Goal: Communication & Community: Answer question/provide support

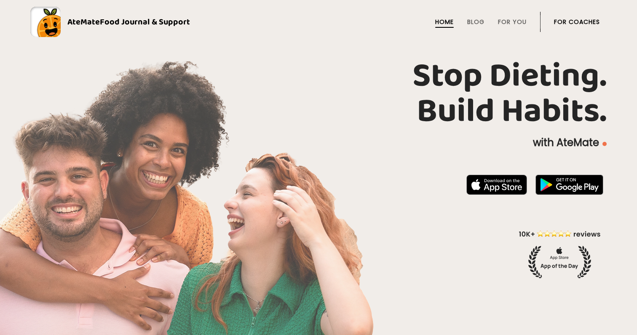
click at [591, 22] on link "For Coaches" at bounding box center [577, 22] width 46 height 7
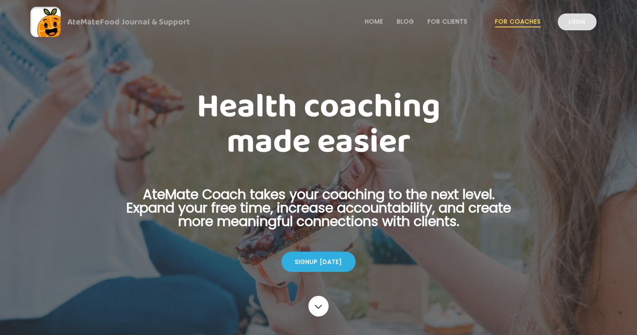
click at [576, 22] on link "Login" at bounding box center [577, 21] width 39 height 17
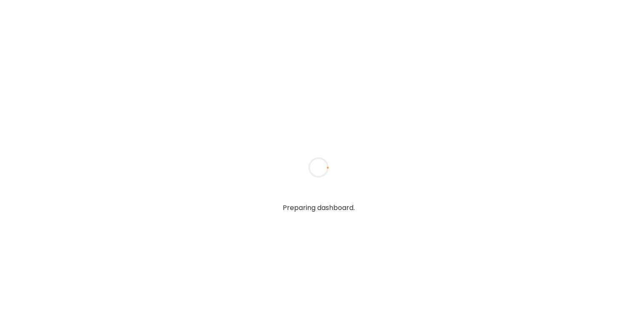
type textarea "**********"
type input "**********"
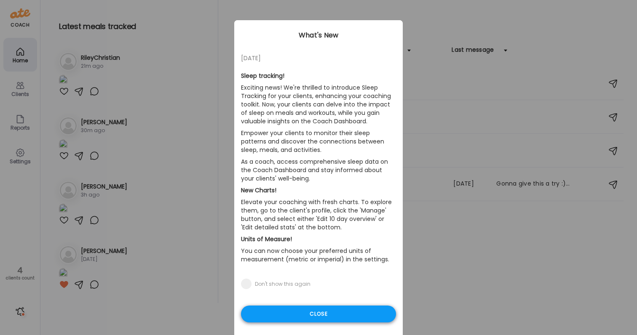
click at [333, 312] on div "Close" at bounding box center [318, 314] width 155 height 17
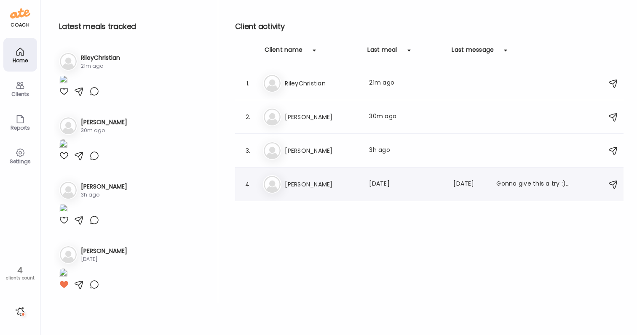
click at [325, 189] on h3 "[PERSON_NAME]" at bounding box center [322, 184] width 74 height 10
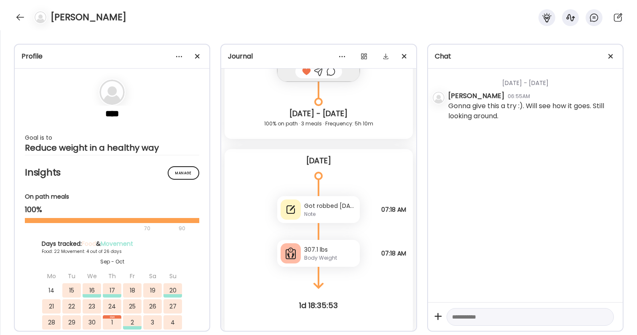
scroll to position [17116, 0]
click at [335, 226] on icon at bounding box center [318, 231] width 51 height 17
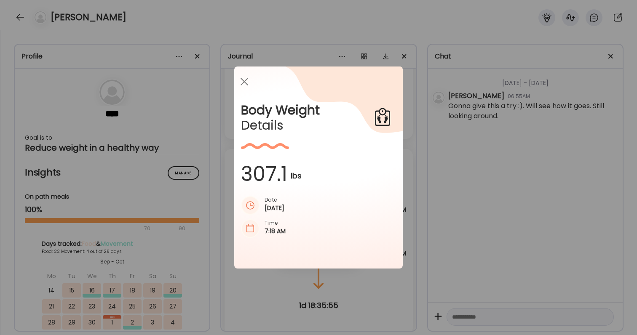
click at [409, 267] on div "Ate Coach Dashboard Wahoo! It’s official Take a moment to set up your Coach Pro…" at bounding box center [318, 167] width 637 height 335
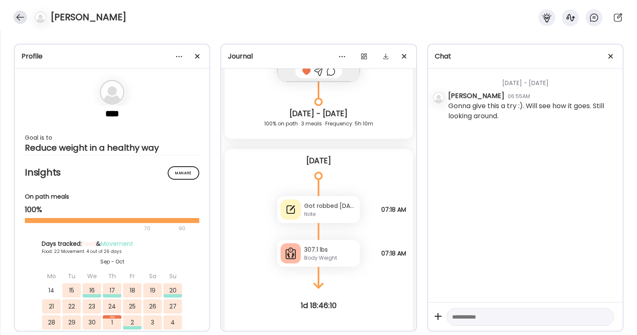
click at [23, 11] on div at bounding box center [19, 17] width 13 height 13
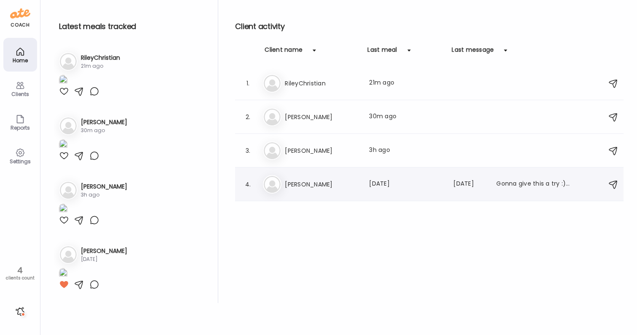
click at [457, 195] on div "4. Ji [PERSON_NAME] Last meal: [DATE] Last message: [DATE] Gonna give this a tr…" at bounding box center [429, 185] width 388 height 34
click at [283, 191] on div "Ji [PERSON_NAME] Last meal: [DATE] Last message: [DATE] Gonna give this a try :…" at bounding box center [430, 184] width 335 height 19
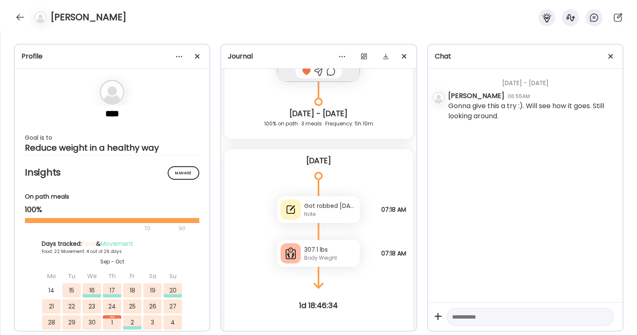
click at [19, 10] on div "[PERSON_NAME]" at bounding box center [318, 15] width 637 height 30
click at [19, 18] on div at bounding box center [19, 17] width 13 height 13
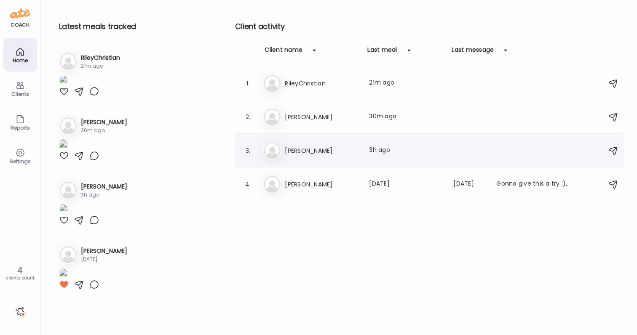
click at [328, 144] on div "Be [PERSON_NAME] Last meal: 3h ago" at bounding box center [430, 151] width 335 height 19
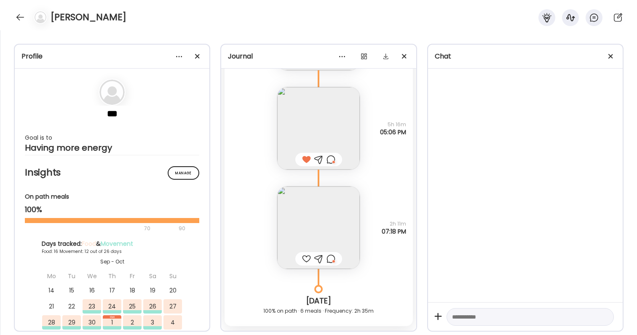
scroll to position [11238, 0]
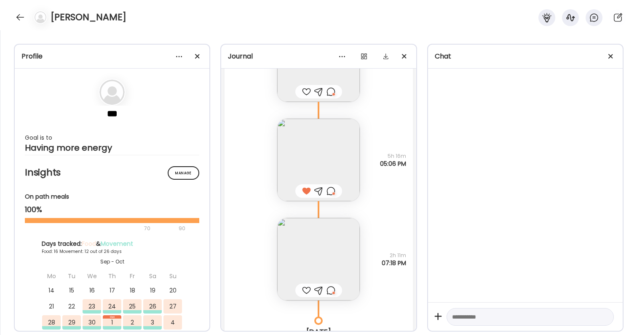
click at [329, 192] on div at bounding box center [330, 191] width 9 height 10
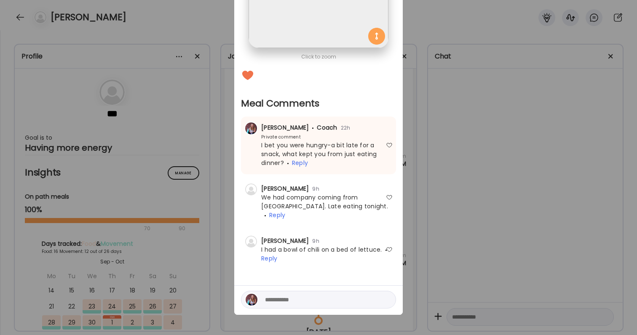
scroll to position [144, 0]
click at [389, 246] on div at bounding box center [389, 249] width 7 height 7
click at [390, 196] on div at bounding box center [389, 197] width 7 height 7
click at [355, 291] on div at bounding box center [318, 300] width 155 height 18
click at [353, 295] on textarea at bounding box center [322, 300] width 114 height 10
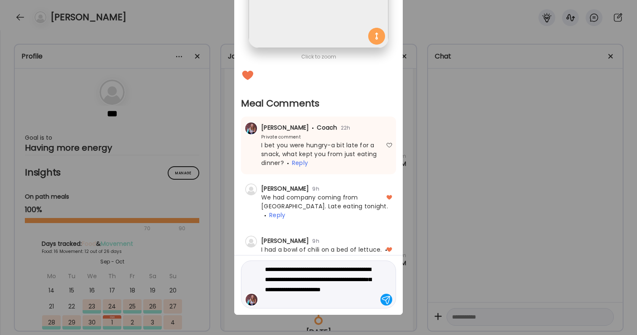
type textarea "**********"
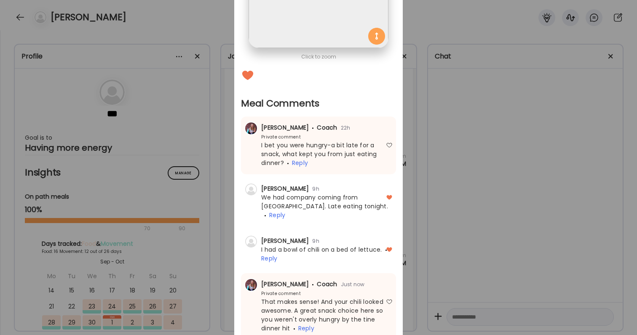
click at [513, 238] on div "Ate Coach Dashboard Wahoo! It’s official Take a moment to set up your Coach Pro…" at bounding box center [318, 167] width 637 height 335
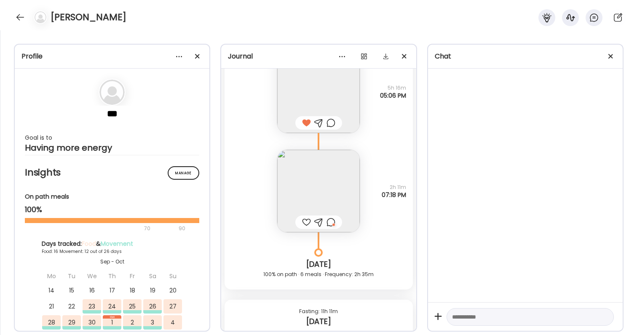
scroll to position [11309, 0]
click at [331, 222] on div at bounding box center [330, 220] width 9 height 10
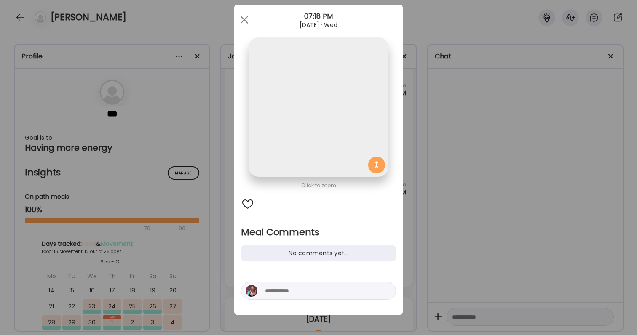
scroll to position [23, 0]
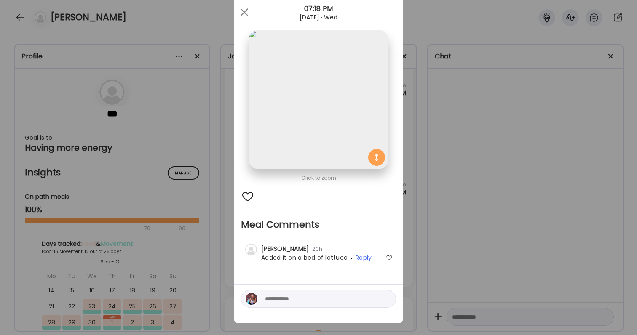
click at [323, 303] on textarea at bounding box center [322, 299] width 114 height 10
click at [321, 299] on textarea at bounding box center [322, 299] width 114 height 10
type textarea "********"
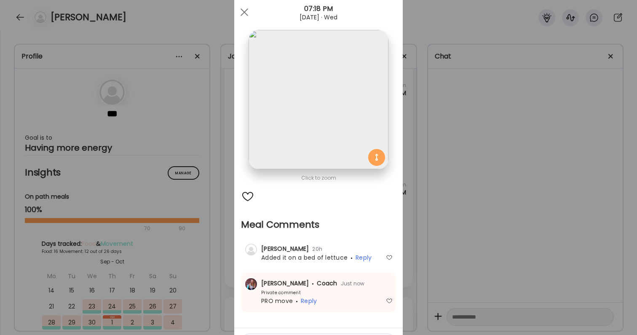
click at [475, 260] on div "Ate Coach Dashboard Wahoo! It’s official Take a moment to set up your Coach Pro…" at bounding box center [318, 167] width 637 height 335
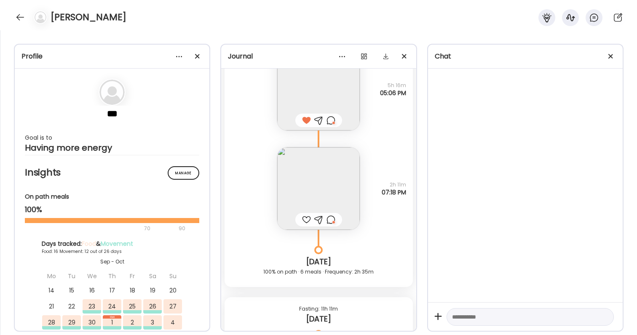
scroll to position [11496, 0]
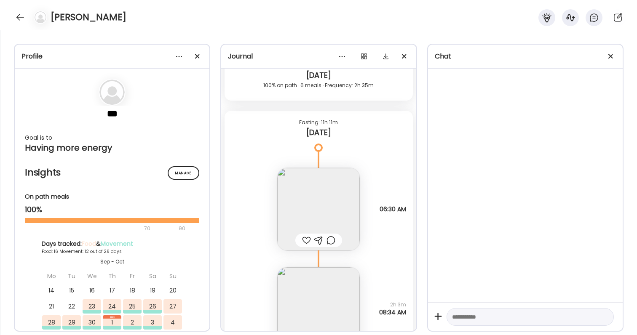
click at [309, 239] on div at bounding box center [306, 240] width 9 height 10
click at [309, 206] on img at bounding box center [318, 209] width 83 height 83
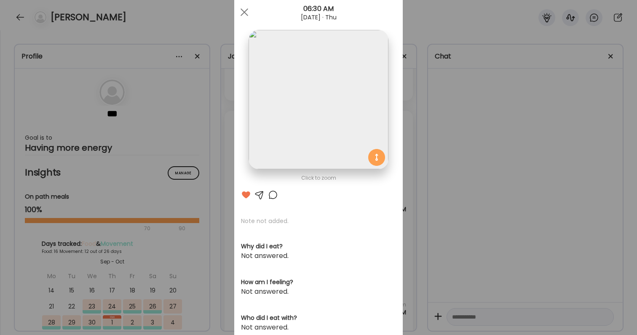
click at [433, 209] on div "Ate Coach Dashboard Wahoo! It’s official Take a moment to set up your Coach Pro…" at bounding box center [318, 167] width 637 height 335
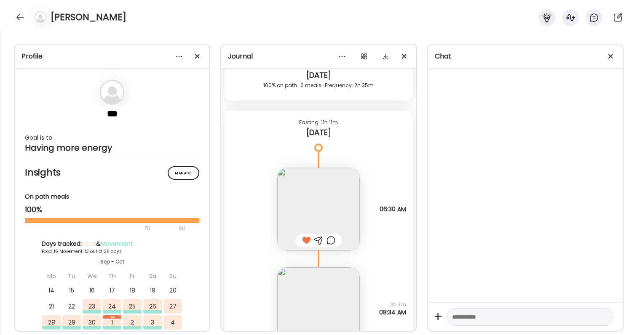
scroll to position [11668, 0]
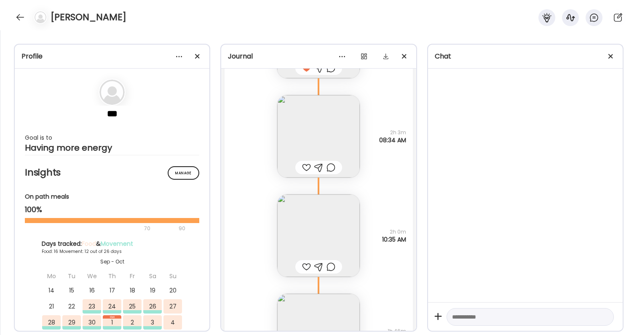
click at [307, 171] on div at bounding box center [306, 168] width 9 height 10
click at [306, 267] on div at bounding box center [306, 267] width 9 height 10
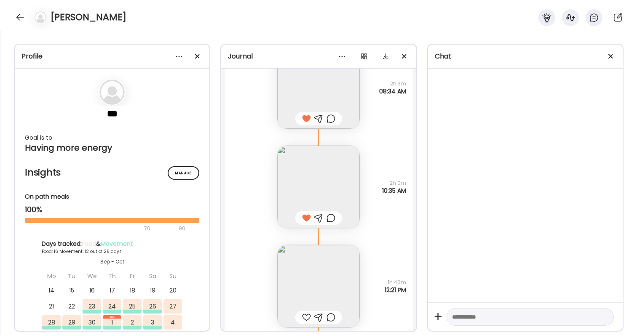
scroll to position [11730, 0]
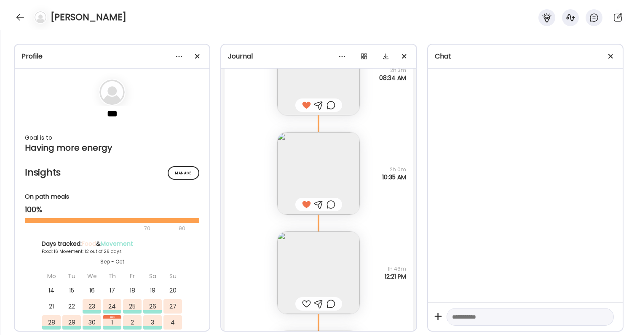
click at [306, 267] on img at bounding box center [318, 273] width 83 height 83
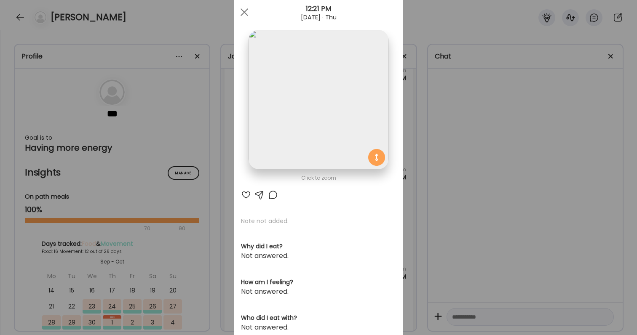
click at [320, 145] on img at bounding box center [317, 99] width 139 height 139
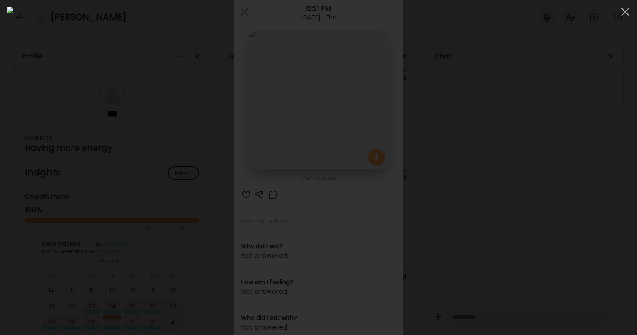
click at [526, 209] on div at bounding box center [318, 168] width 623 height 322
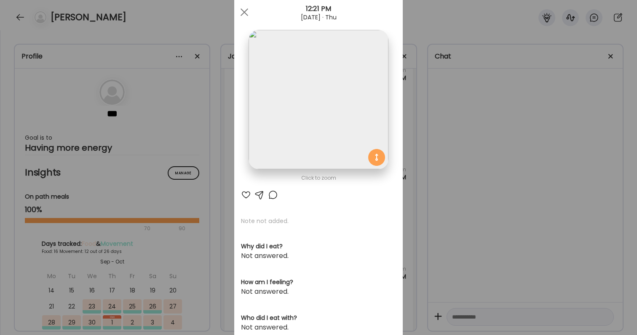
click at [523, 209] on div "Ate Coach Dashboard Wahoo! It’s official Take a moment to set up your Coach Pro…" at bounding box center [318, 167] width 637 height 335
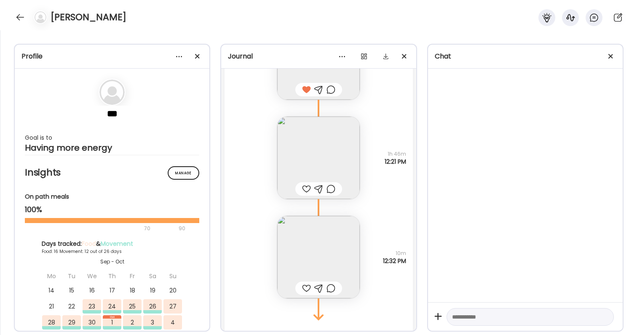
scroll to position [11883, 0]
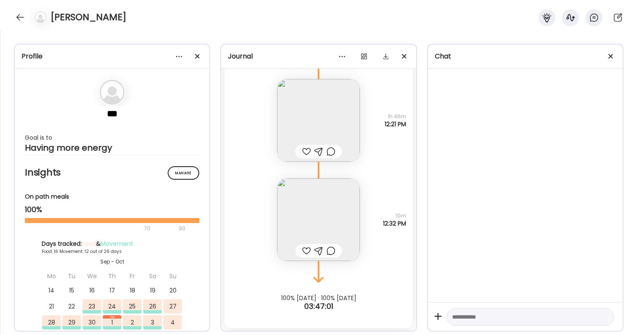
click at [331, 150] on div at bounding box center [330, 152] width 9 height 10
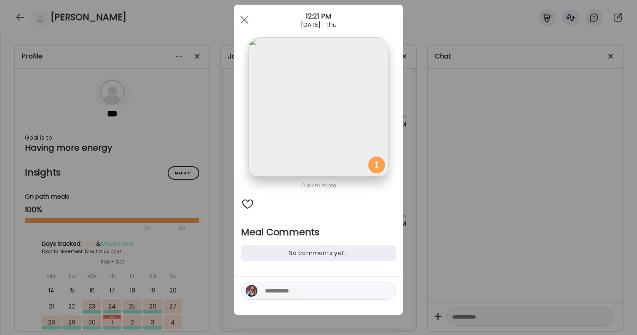
scroll to position [16, 0]
click at [302, 292] on textarea at bounding box center [322, 291] width 114 height 10
type textarea "**********"
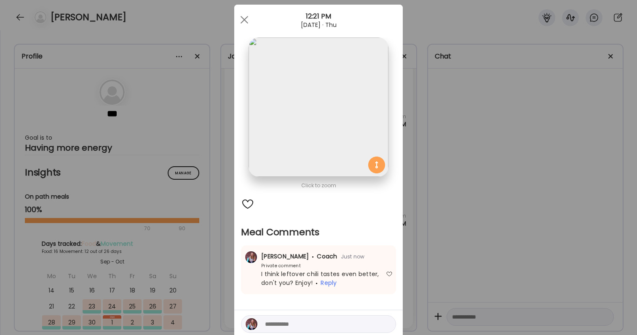
click at [515, 214] on div "Ate Coach Dashboard Wahoo! It’s official Take a moment to set up your Coach Pro…" at bounding box center [318, 167] width 637 height 335
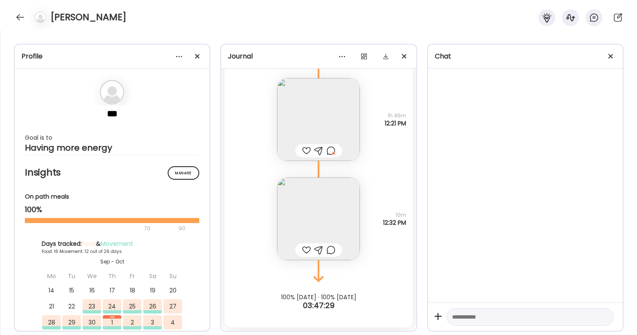
scroll to position [11883, 0]
click at [310, 251] on div at bounding box center [306, 250] width 9 height 10
click at [332, 254] on div at bounding box center [330, 250] width 9 height 10
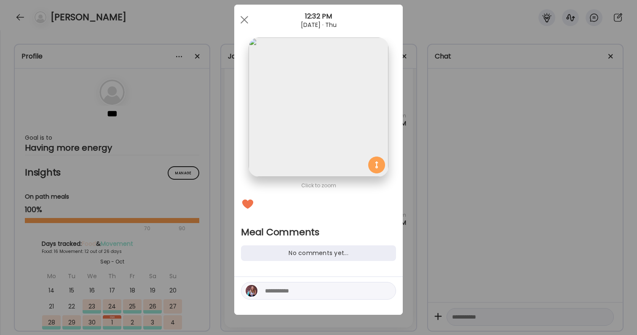
click at [321, 295] on textarea at bounding box center [322, 291] width 114 height 10
type textarea "*"
type textarea "**********"
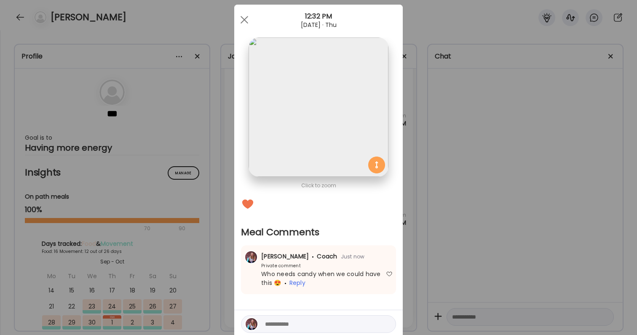
click at [487, 228] on div "Ate Coach Dashboard Wahoo! It’s official Take a moment to set up your Coach Pro…" at bounding box center [318, 167] width 637 height 335
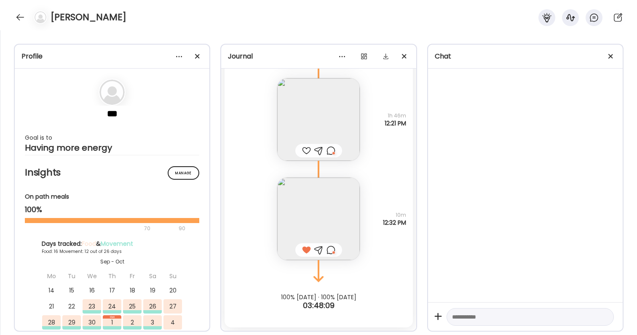
click at [409, 115] on div "Note not added Questions not answered 1h 46m 12:21 PM" at bounding box center [318, 110] width 188 height 99
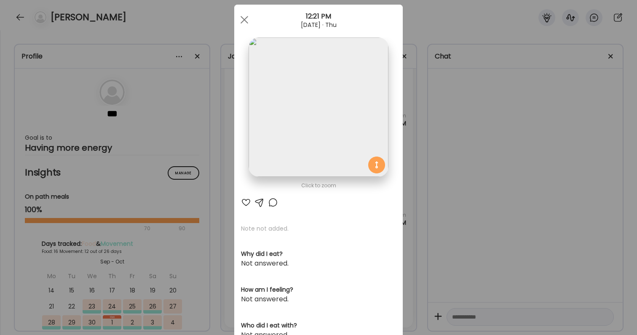
click at [79, 58] on div "Ate Coach Dashboard Wahoo! It’s official Take a moment to set up your Coach Pro…" at bounding box center [318, 167] width 637 height 335
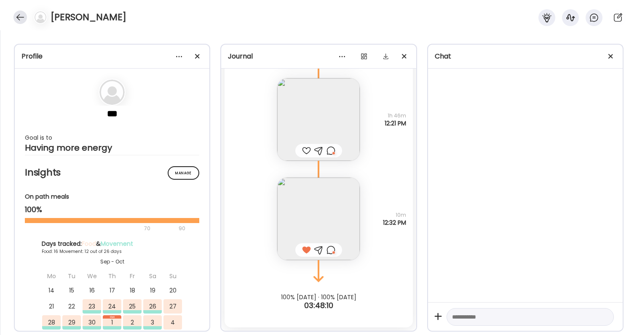
click at [25, 20] on div at bounding box center [19, 17] width 13 height 13
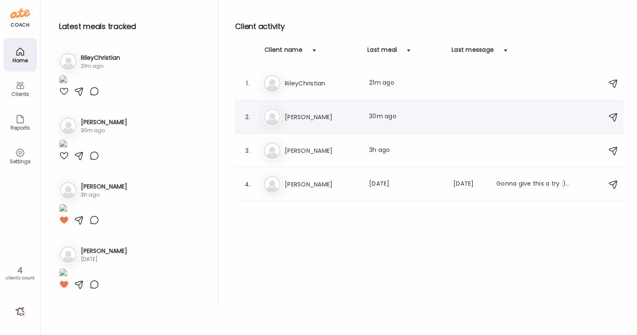
click at [304, 127] on div "2. Me [PERSON_NAME] Last meal: 30m ago" at bounding box center [429, 117] width 388 height 34
click at [296, 117] on h3 "[PERSON_NAME]" at bounding box center [322, 117] width 74 height 10
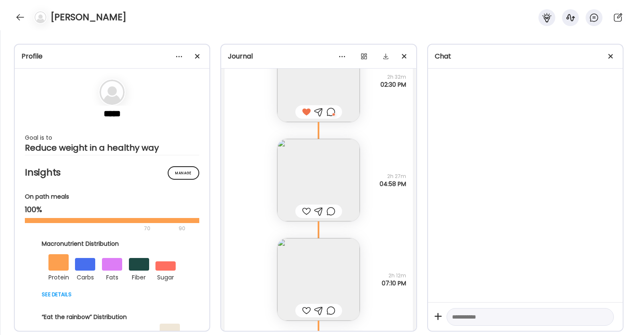
scroll to position [26882, 0]
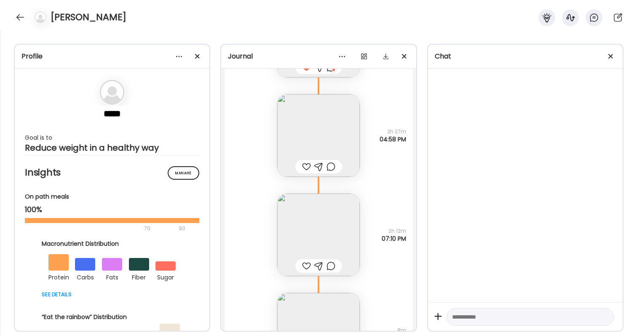
click at [307, 168] on div at bounding box center [306, 167] width 9 height 10
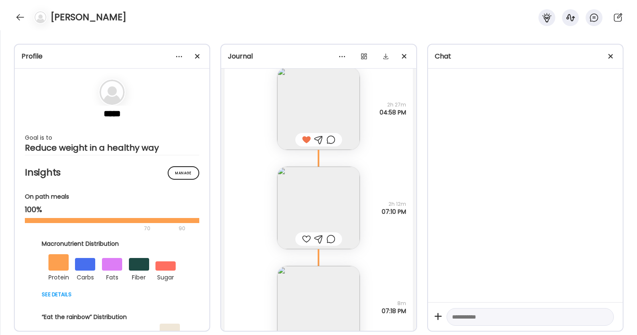
scroll to position [26917, 0]
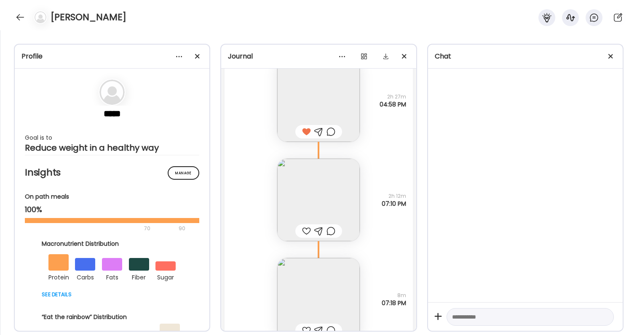
click at [301, 230] on div at bounding box center [318, 230] width 47 height 13
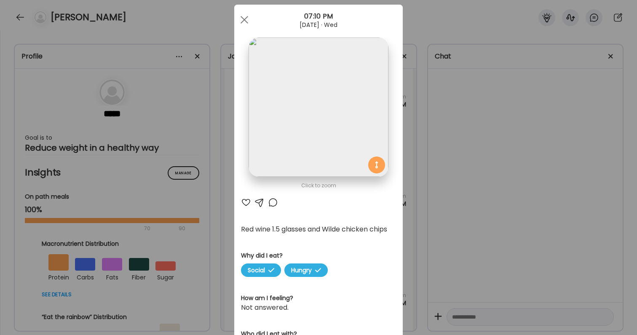
click at [250, 203] on div at bounding box center [246, 203] width 10 height 10
click at [457, 160] on div "Ate Coach Dashboard Wahoo! It’s official Take a moment to set up your Coach Pro…" at bounding box center [318, 167] width 637 height 335
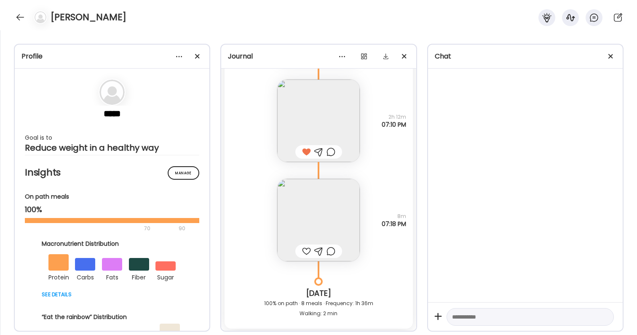
scroll to position [27023, 0]
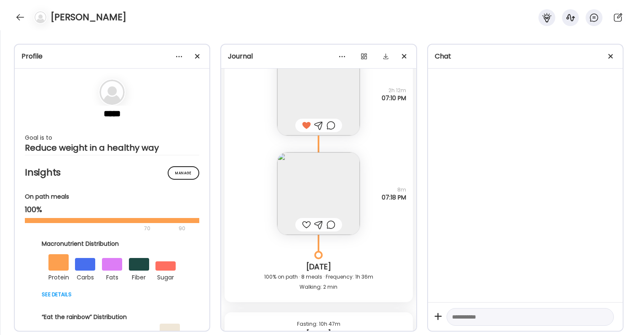
click at [338, 172] on img at bounding box center [318, 193] width 83 height 83
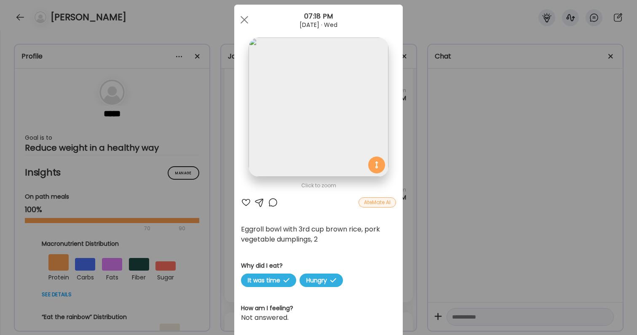
click at [414, 176] on div "Ate Coach Dashboard Wahoo! It’s official Take a moment to set up your Coach Pro…" at bounding box center [318, 167] width 637 height 335
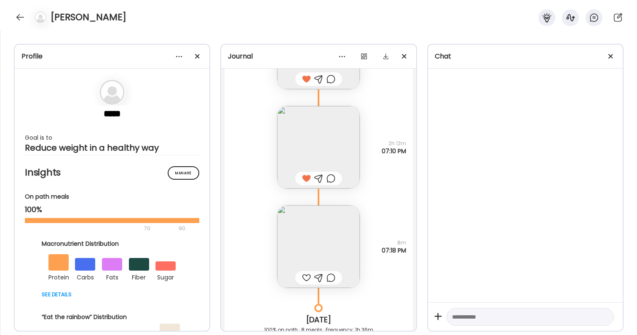
scroll to position [26965, 0]
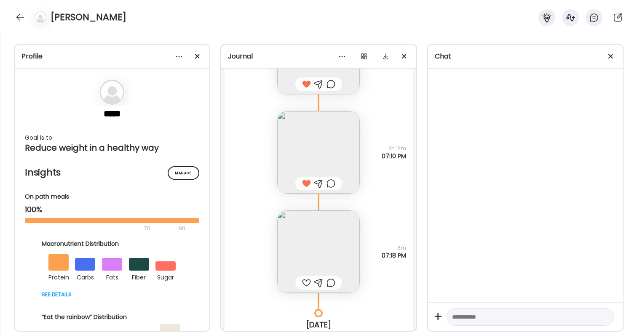
click at [308, 284] on div at bounding box center [306, 283] width 9 height 10
click at [334, 284] on div at bounding box center [330, 283] width 9 height 10
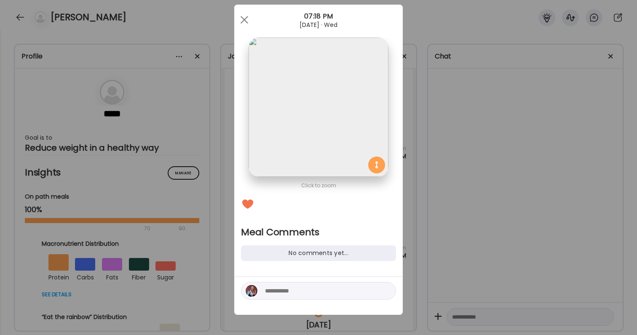
click at [329, 293] on textarea at bounding box center [322, 291] width 114 height 10
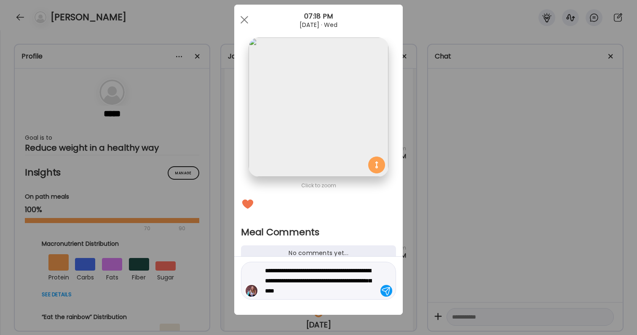
type textarea "**********"
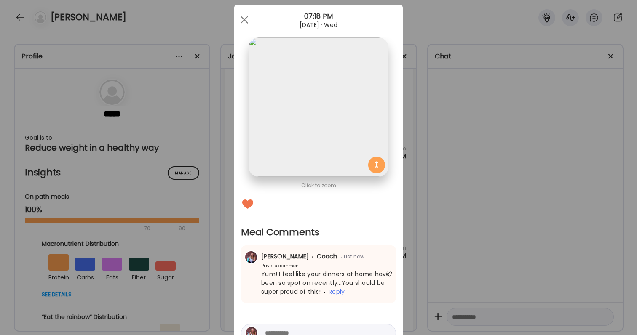
click at [504, 257] on div "Ate Coach Dashboard Wahoo! It’s official Take a moment to set up your Coach Pro…" at bounding box center [318, 167] width 637 height 335
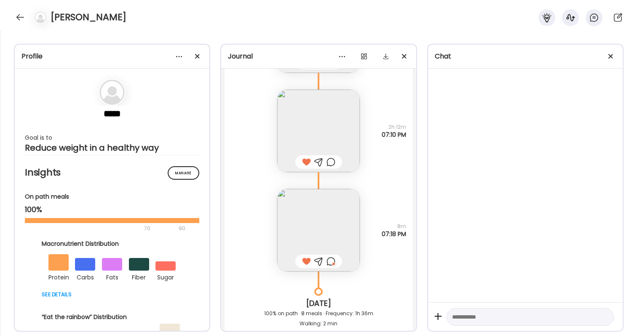
scroll to position [26982, 0]
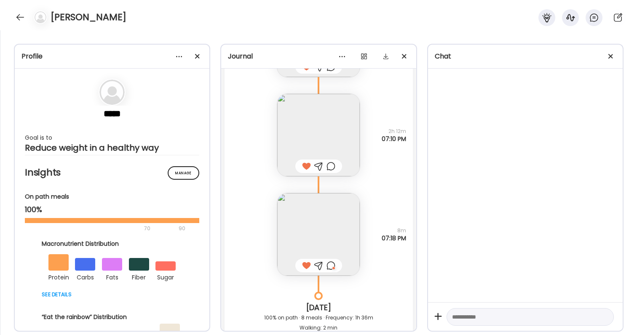
click at [325, 159] on img at bounding box center [318, 135] width 83 height 83
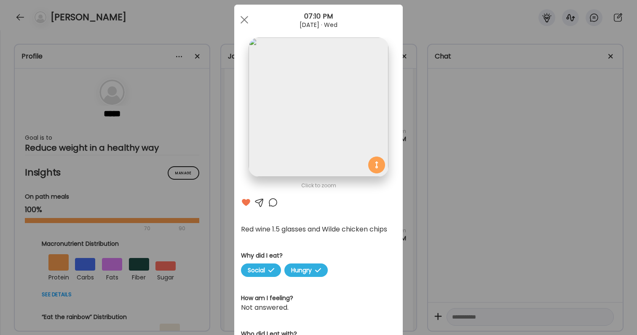
click at [411, 203] on div "Ate Coach Dashboard Wahoo! It’s official Take a moment to set up your Coach Pro…" at bounding box center [318, 167] width 637 height 335
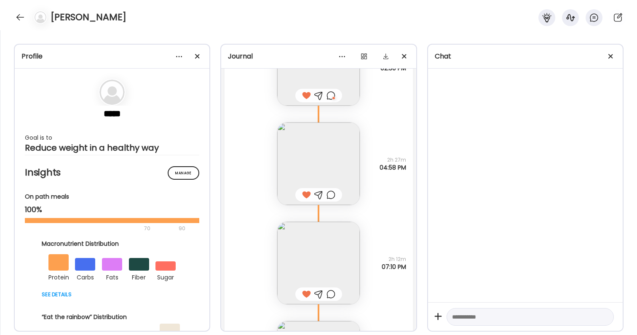
scroll to position [26854, 0]
click at [337, 153] on img at bounding box center [318, 164] width 83 height 83
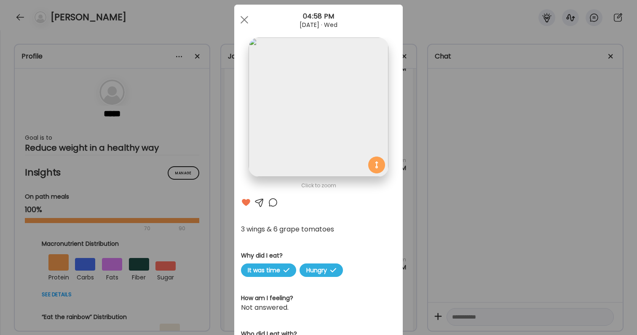
click at [483, 203] on div "Ate Coach Dashboard Wahoo! It’s official Take a moment to set up your Coach Pro…" at bounding box center [318, 167] width 637 height 335
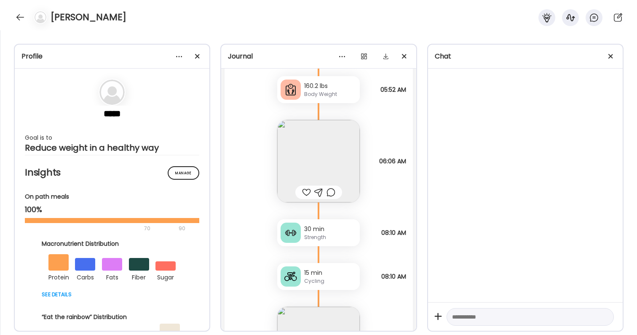
scroll to position [27338, 0]
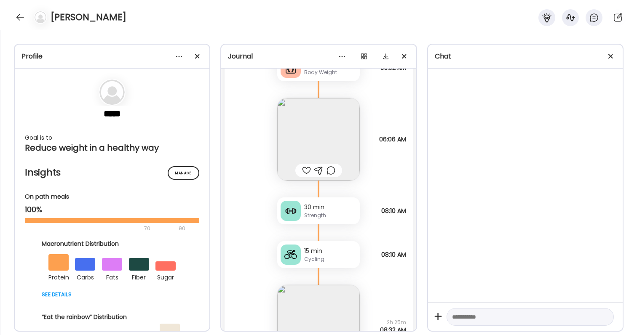
click at [288, 152] on img at bounding box center [318, 139] width 83 height 83
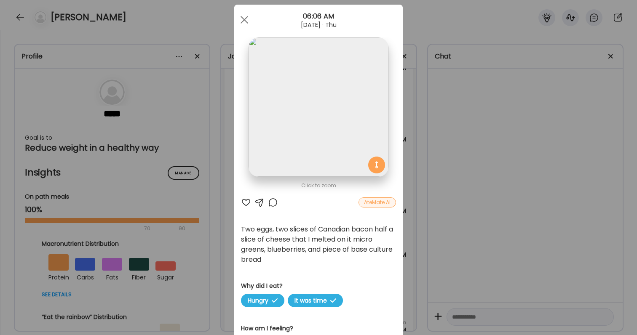
click at [243, 206] on div at bounding box center [246, 203] width 10 height 10
click at [270, 203] on div at bounding box center [273, 203] width 10 height 10
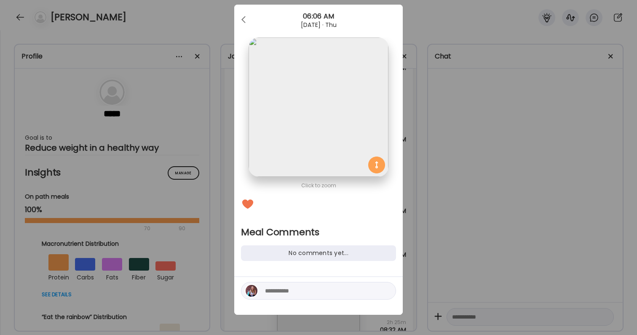
click at [294, 291] on textarea at bounding box center [322, 291] width 114 height 10
type textarea "*"
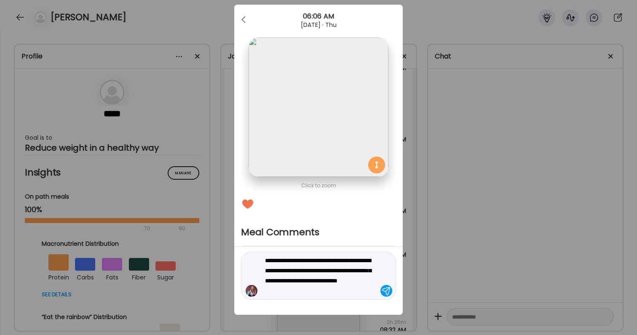
type textarea "**********"
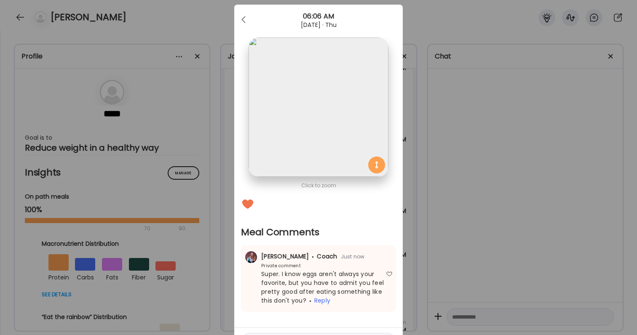
click at [448, 238] on div "Ate Coach Dashboard Wahoo! It’s official Take a moment to set up your Coach Pro…" at bounding box center [318, 167] width 637 height 335
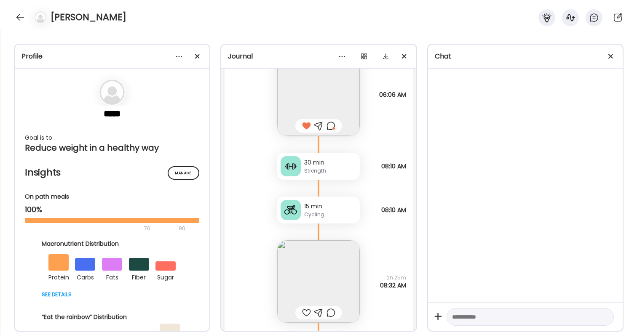
scroll to position [27390, 0]
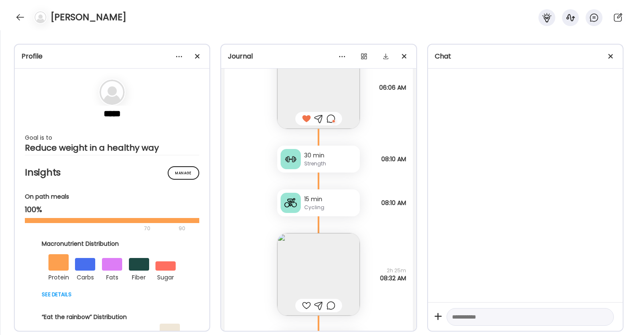
click at [305, 304] on div at bounding box center [306, 306] width 9 height 10
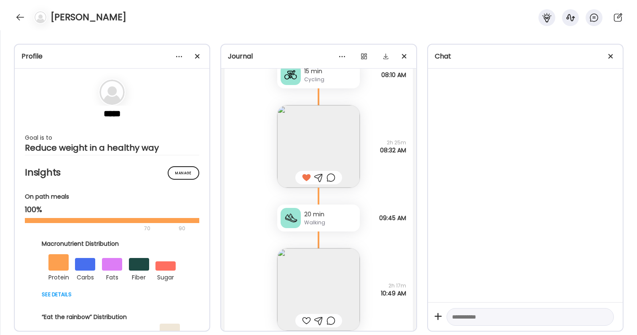
scroll to position [27570, 0]
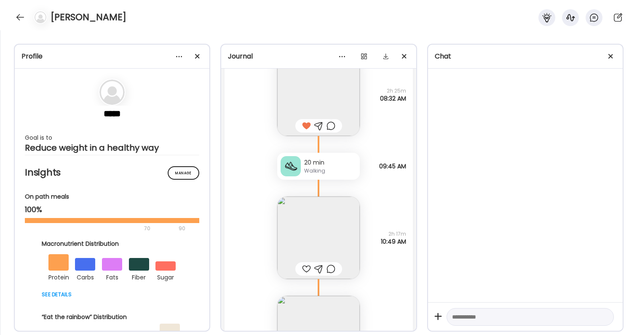
click at [323, 220] on img at bounding box center [318, 238] width 83 height 83
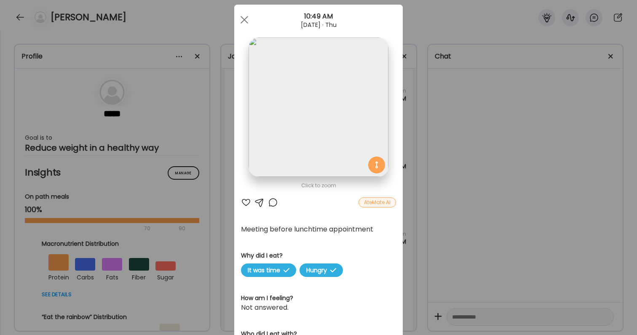
click at [443, 238] on div "Ate Coach Dashboard Wahoo! It’s official Take a moment to set up your Coach Pro…" at bounding box center [318, 167] width 637 height 335
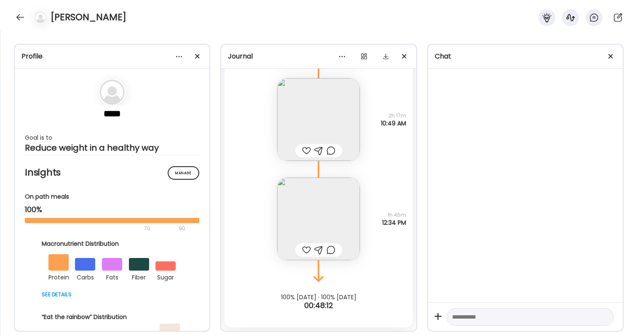
scroll to position [27688, 0]
click at [304, 153] on div at bounding box center [306, 151] width 9 height 10
click at [331, 148] on div at bounding box center [330, 151] width 9 height 10
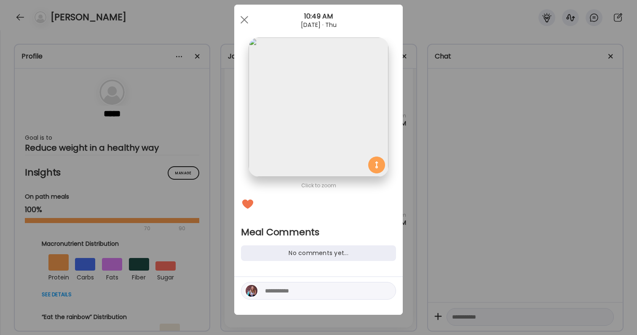
click at [320, 289] on textarea at bounding box center [322, 291] width 114 height 10
click at [324, 292] on textarea "**********" at bounding box center [322, 291] width 114 height 10
click at [342, 292] on textarea "**********" at bounding box center [322, 291] width 114 height 10
type textarea "**********"
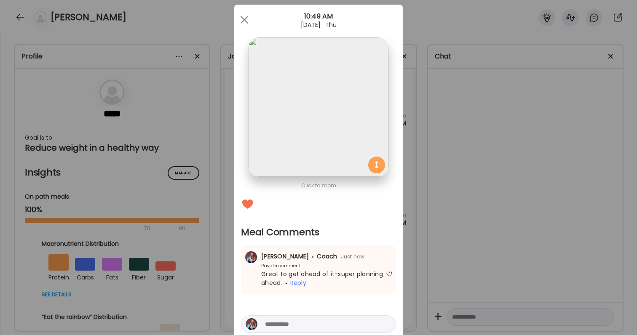
click at [550, 212] on div "Ate Coach Dashboard Wahoo! It’s official Take a moment to set up your Coach Pro…" at bounding box center [318, 167] width 637 height 335
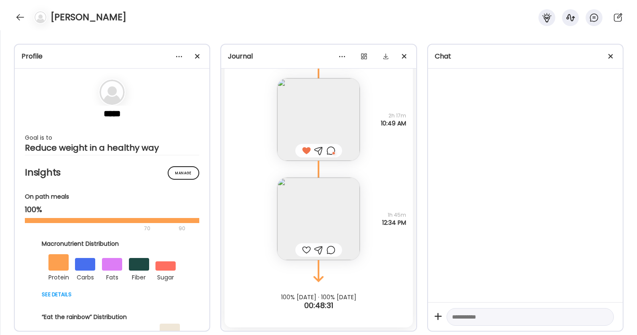
click at [328, 208] on img at bounding box center [318, 219] width 83 height 83
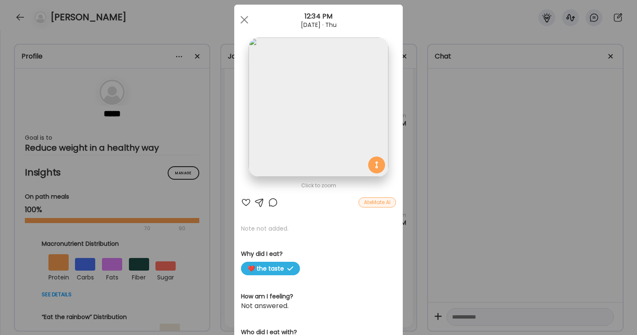
click at [398, 219] on div "Click to zoom AteMate AI Note not added. Why did I eat? ❤️ the taste How am I f…" at bounding box center [318, 256] width 168 height 502
click at [436, 216] on div "Ate Coach Dashboard Wahoo! It’s official Take a moment to set up your Coach Pro…" at bounding box center [318, 167] width 637 height 335
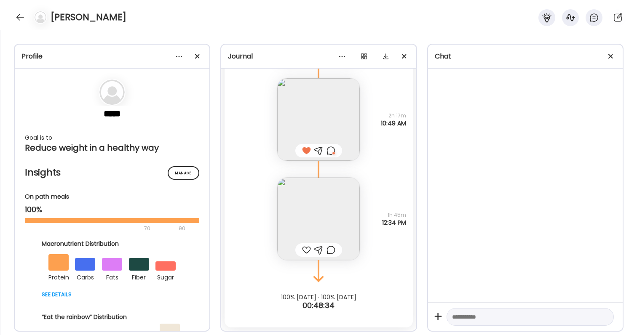
click at [302, 245] on div at bounding box center [318, 249] width 47 height 13
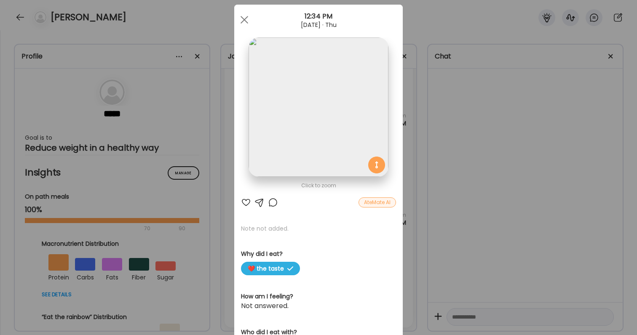
click at [245, 208] on div "Click to zoom AteMate AI Note not added. Why did I eat? ❤️ the taste How am I f…" at bounding box center [318, 256] width 168 height 502
click at [271, 203] on div at bounding box center [273, 203] width 10 height 10
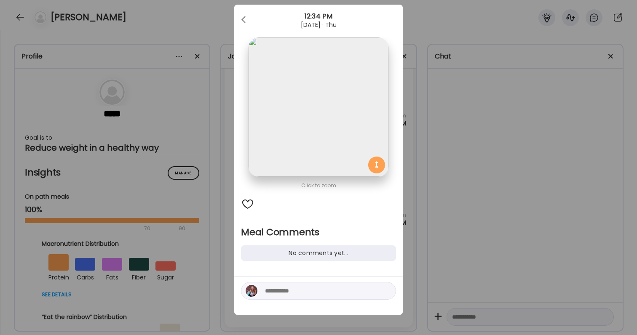
click at [326, 296] on div at bounding box center [318, 291] width 155 height 18
click at [320, 280] on div at bounding box center [318, 296] width 168 height 38
click at [320, 288] on textarea at bounding box center [322, 291] width 114 height 10
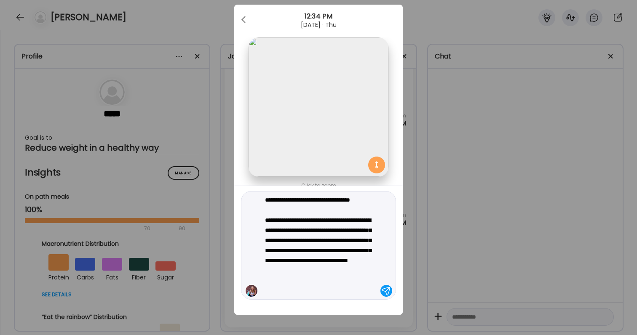
type textarea "**********"
click at [295, 283] on textarea "**********" at bounding box center [322, 245] width 114 height 101
click at [366, 285] on textarea "**********" at bounding box center [322, 245] width 114 height 101
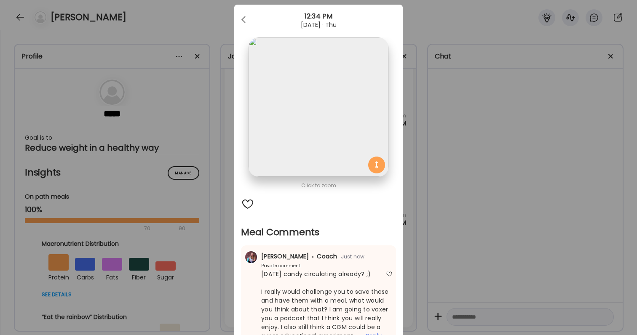
click at [457, 264] on div "Ate Coach Dashboard Wahoo! It’s official Take a moment to set up your Coach Pro…" at bounding box center [318, 167] width 637 height 335
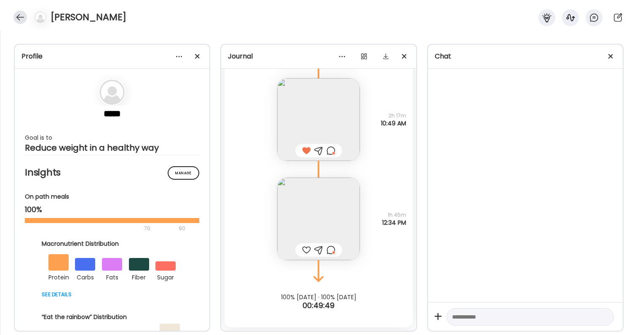
click at [24, 14] on div at bounding box center [19, 17] width 13 height 13
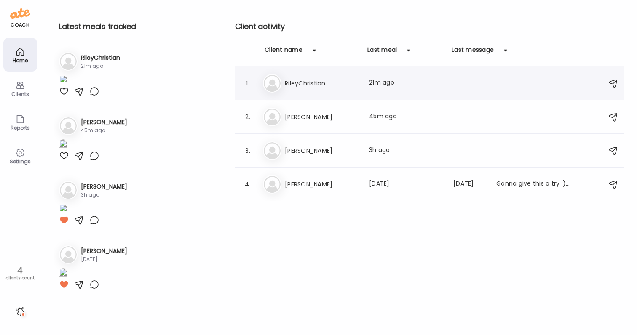
click at [309, 75] on div "Ri RileyChristian Last meal: 21m ago" at bounding box center [430, 83] width 335 height 19
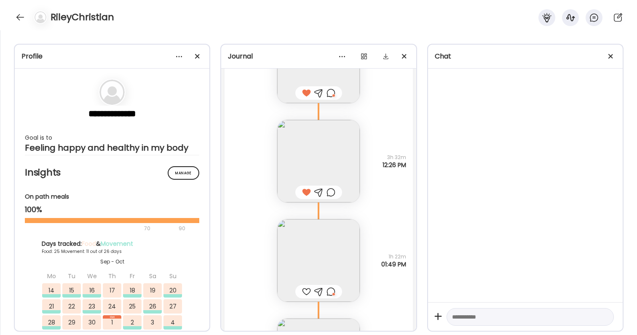
scroll to position [33772, 0]
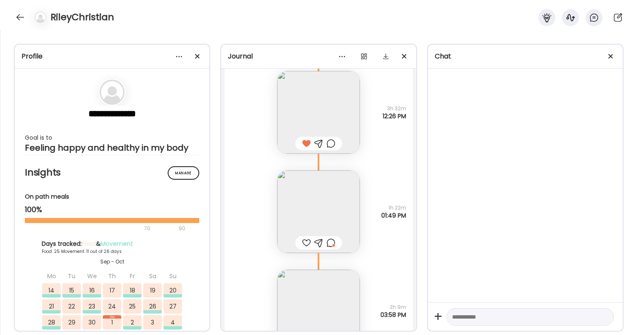
click at [328, 241] on div at bounding box center [330, 243] width 9 height 10
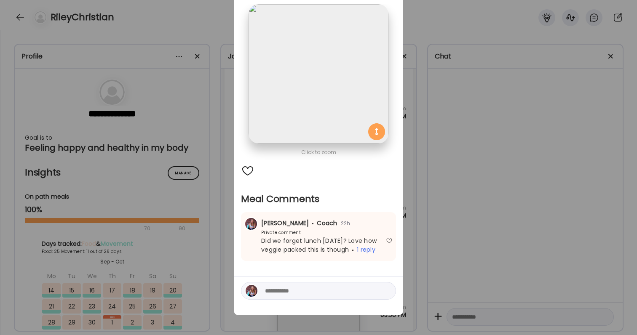
click at [445, 254] on div "Ate Coach Dashboard Wahoo! It’s official Take a moment to set up your Coach Pro…" at bounding box center [318, 167] width 637 height 335
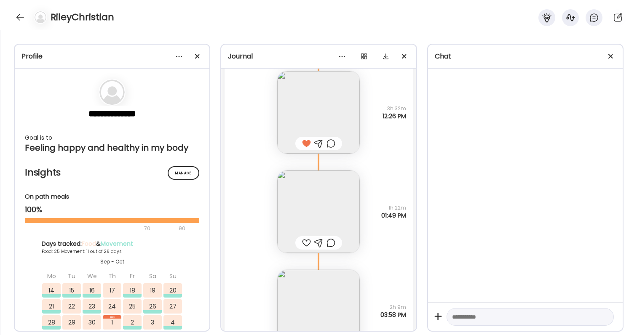
scroll to position [33864, 0]
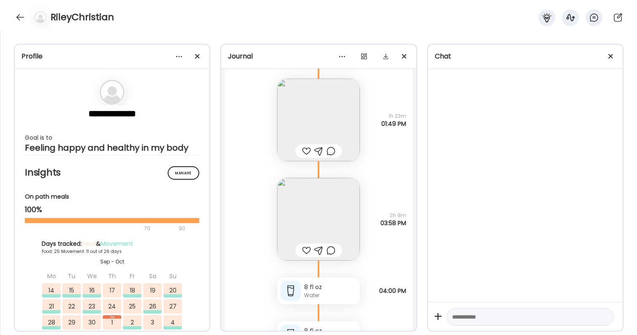
click at [327, 211] on img at bounding box center [318, 219] width 83 height 83
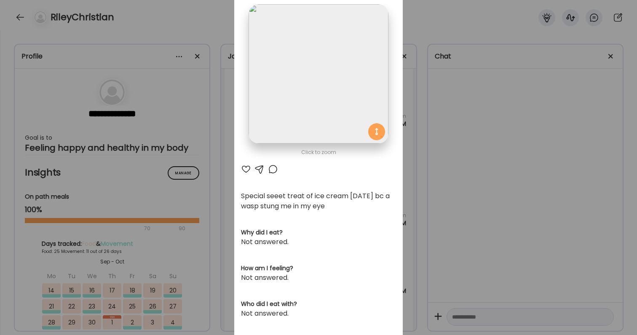
click at [248, 169] on div at bounding box center [246, 169] width 10 height 10
click at [277, 167] on div at bounding box center [273, 169] width 10 height 10
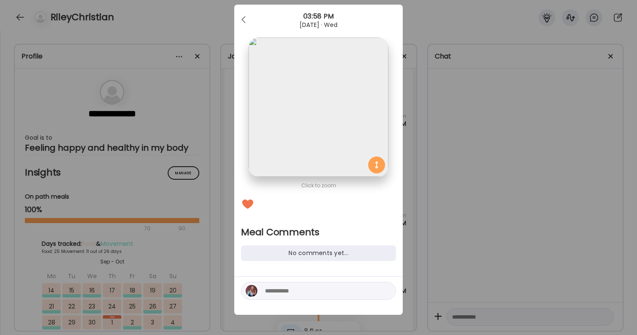
scroll to position [16, 0]
click at [286, 283] on div at bounding box center [318, 291] width 155 height 18
click at [289, 294] on textarea at bounding box center [322, 291] width 114 height 10
type textarea "**********"
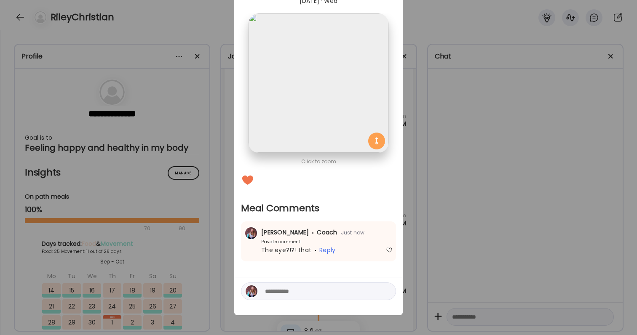
scroll to position [40, 0]
drag, startPoint x: 299, startPoint y: 288, endPoint x: 300, endPoint y: 272, distance: 16.4
click at [299, 288] on textarea at bounding box center [322, 291] width 114 height 10
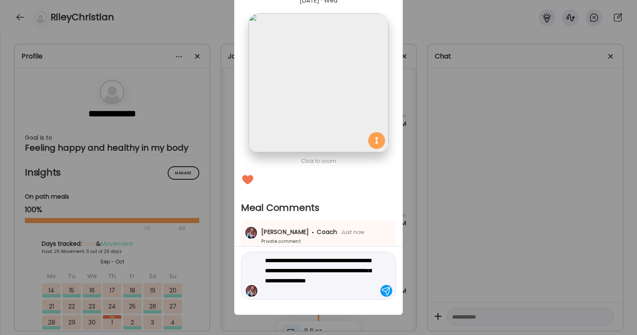
click at [271, 291] on textarea "**********" at bounding box center [322, 276] width 114 height 40
click at [297, 291] on textarea "**********" at bounding box center [322, 276] width 114 height 40
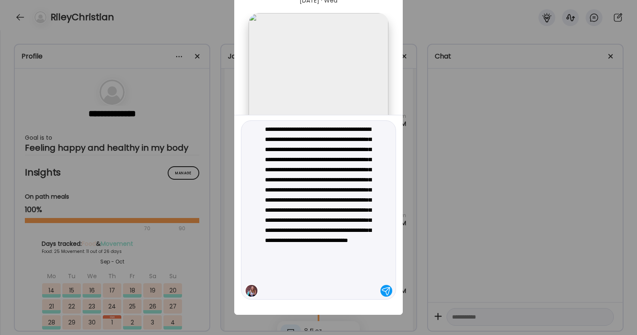
click at [291, 247] on textarea "**********" at bounding box center [322, 210] width 114 height 172
click at [298, 251] on textarea "**********" at bounding box center [322, 210] width 114 height 172
type textarea "**********"
click at [334, 248] on textarea "**********" at bounding box center [322, 210] width 114 height 172
click at [340, 288] on textarea "**********" at bounding box center [322, 210] width 114 height 172
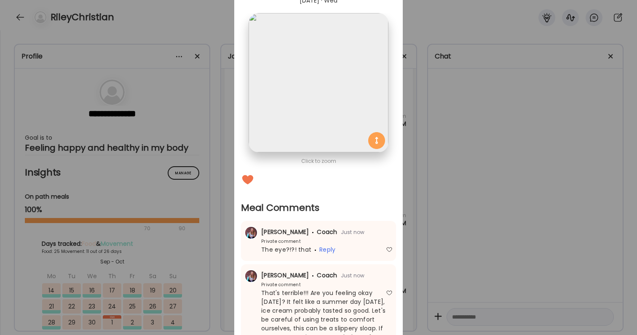
click at [471, 242] on div "Ate Coach Dashboard Wahoo! It’s official Take a moment to set up your Coach Pro…" at bounding box center [318, 167] width 637 height 335
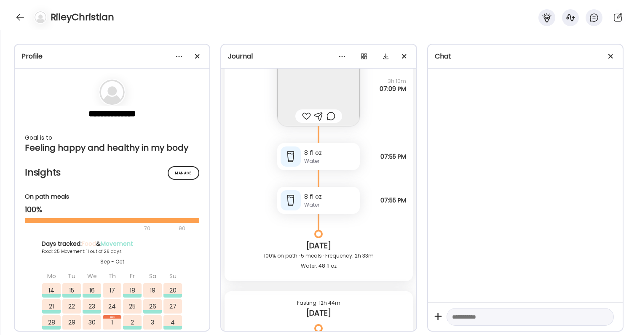
scroll to position [34203, 0]
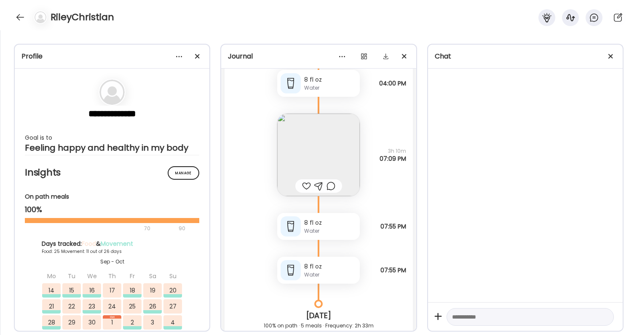
click at [309, 174] on img at bounding box center [318, 155] width 83 height 83
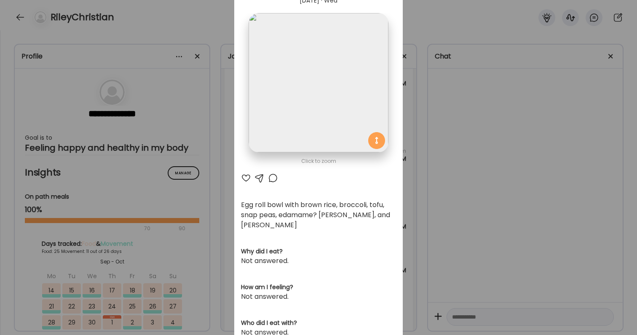
click at [243, 182] on div at bounding box center [246, 178] width 10 height 10
click at [270, 181] on div at bounding box center [273, 178] width 10 height 10
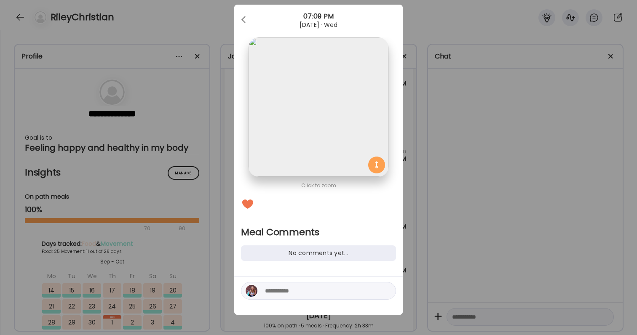
scroll to position [16, 0]
click at [288, 292] on textarea at bounding box center [322, 291] width 114 height 10
type textarea "**********"
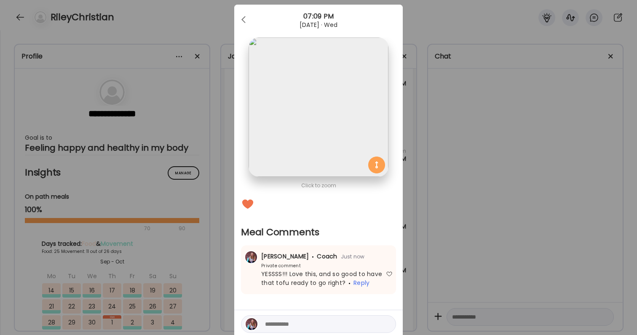
click at [417, 259] on div "Ate Coach Dashboard Wahoo! It’s official Take a moment to set up your Coach Pro…" at bounding box center [318, 167] width 637 height 335
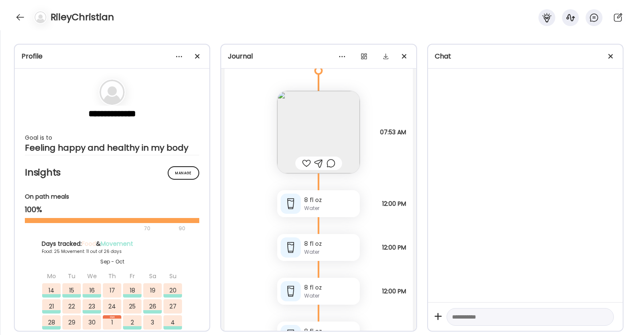
scroll to position [34467, 0]
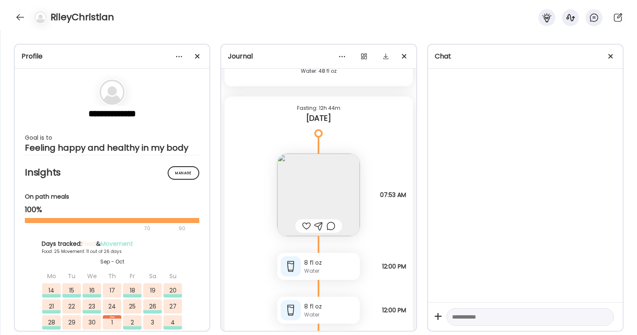
click at [307, 203] on img at bounding box center [318, 195] width 83 height 83
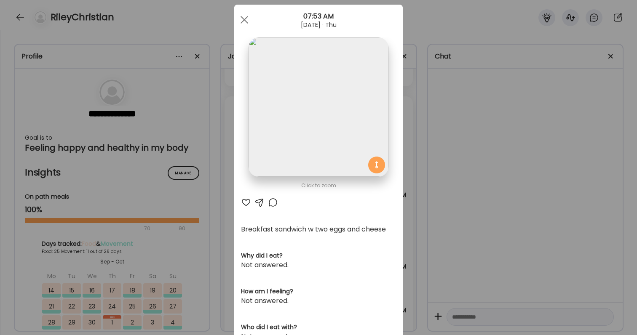
click at [243, 202] on div at bounding box center [246, 203] width 10 height 10
click at [552, 258] on div "Ate Coach Dashboard Wahoo! It’s official Take a moment to set up your Coach Pro…" at bounding box center [318, 167] width 637 height 335
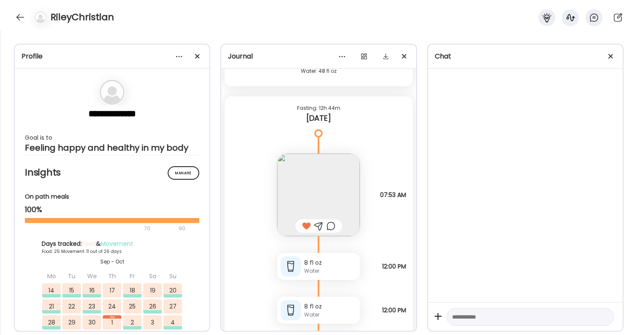
click at [334, 224] on div at bounding box center [330, 226] width 9 height 10
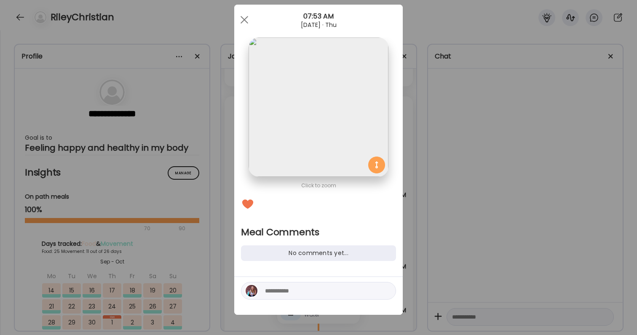
click at [304, 290] on textarea at bounding box center [322, 291] width 114 height 10
type textarea "**********"
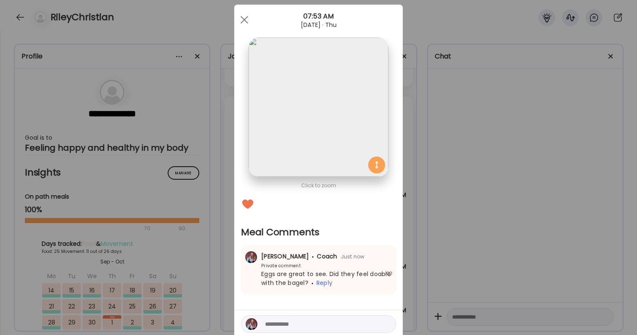
click at [558, 250] on div "Ate Coach Dashboard Wahoo! It’s official Take a moment to set up your Coach Pro…" at bounding box center [318, 167] width 637 height 335
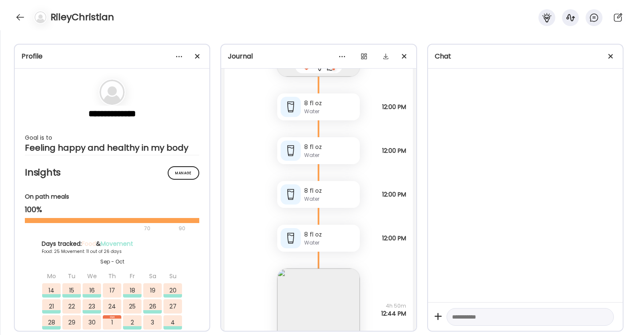
scroll to position [34659, 0]
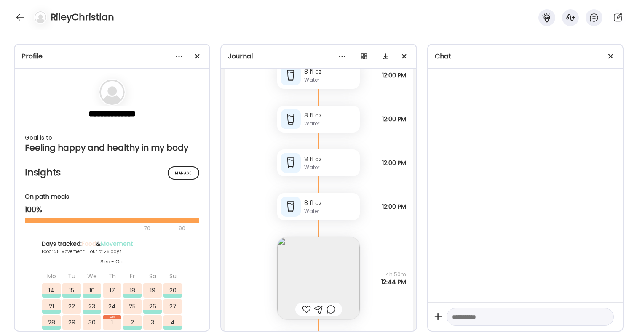
click at [316, 260] on img at bounding box center [318, 278] width 83 height 83
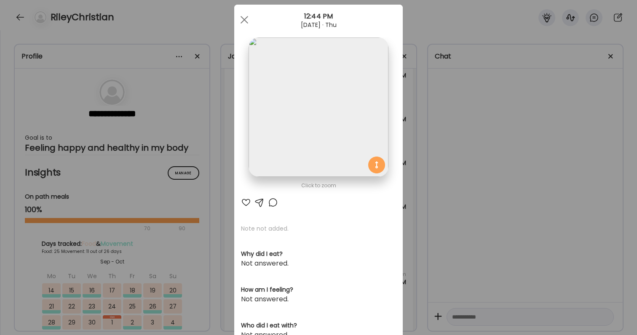
click at [244, 204] on div at bounding box center [246, 203] width 10 height 10
click at [497, 227] on div "Ate Coach Dashboard Wahoo! It’s official Take a moment to set up your Coach Pro…" at bounding box center [318, 167] width 637 height 335
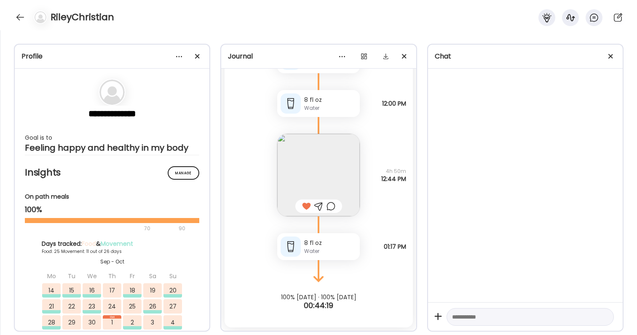
scroll to position [34762, 0]
click at [334, 204] on div at bounding box center [330, 206] width 9 height 10
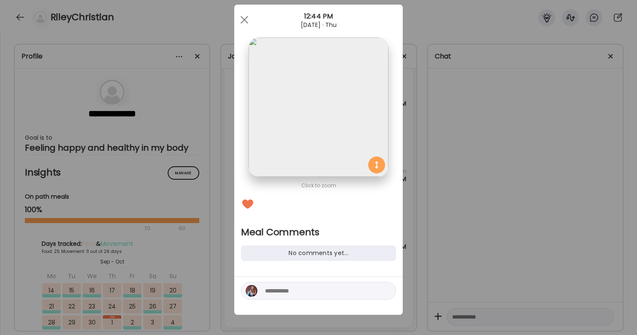
click at [326, 295] on textarea at bounding box center [322, 291] width 114 height 10
click at [342, 292] on textarea "**********" at bounding box center [322, 291] width 114 height 10
type textarea "**********"
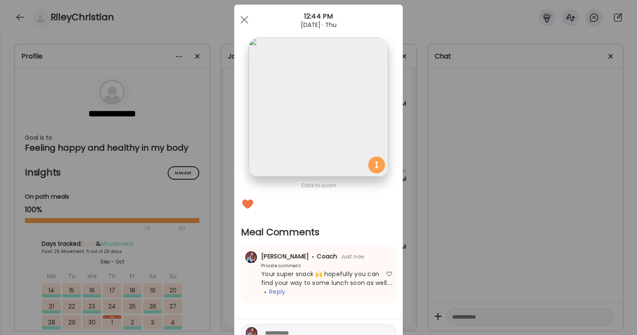
click at [476, 250] on div "Ate Coach Dashboard Wahoo! It’s official Take a moment to set up your Coach Pro…" at bounding box center [318, 167] width 637 height 335
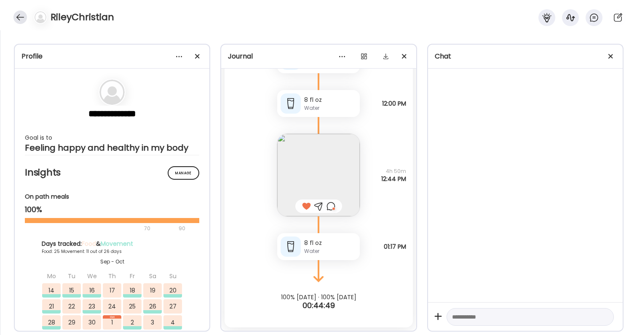
click at [23, 12] on div at bounding box center [19, 17] width 13 height 13
